Goal: Task Accomplishment & Management: Manage account settings

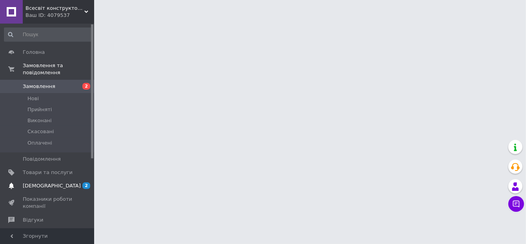
click at [69, 182] on span "[DEMOGRAPHIC_DATA]" at bounding box center [48, 185] width 50 height 7
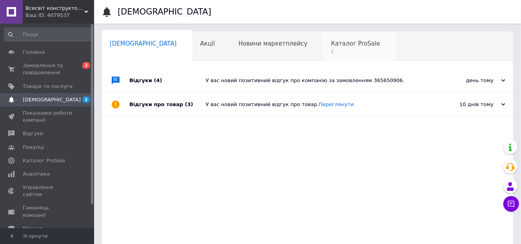
click at [323, 47] on div "Каталог ProSale 2" at bounding box center [359, 47] width 73 height 30
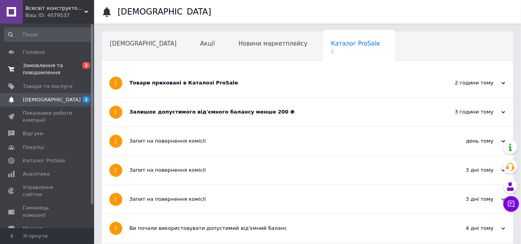
click at [59, 69] on span "Замовлення та повідомлення" at bounding box center [48, 69] width 50 height 14
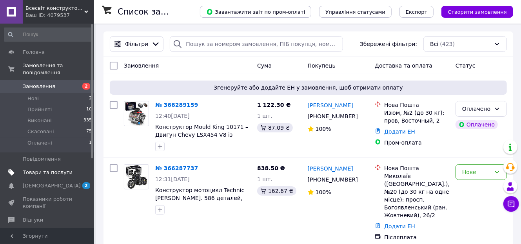
click at [76, 166] on link "Товари та послуги" at bounding box center [48, 172] width 96 height 13
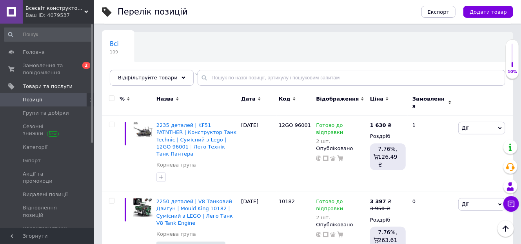
scroll to position [31, 0]
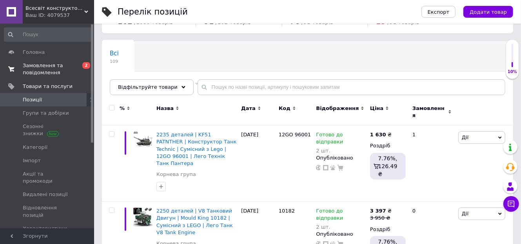
click at [67, 69] on span "Замовлення та повідомлення" at bounding box center [48, 69] width 50 height 14
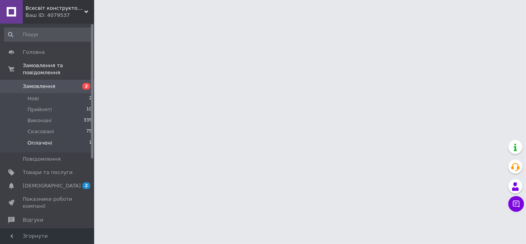
click at [51, 137] on li "Оплачені 1" at bounding box center [48, 144] width 96 height 15
